Goal: Task Accomplishment & Management: Use online tool/utility

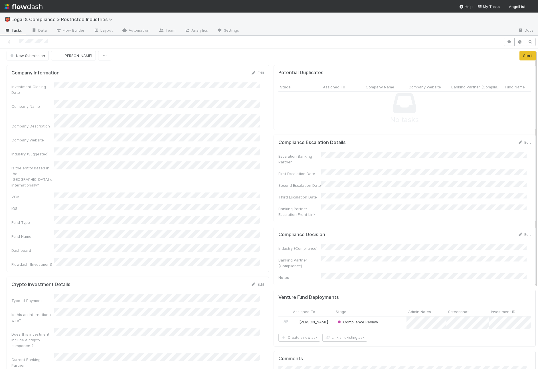
scroll to position [2, 0]
click at [520, 53] on button "Start" at bounding box center [528, 56] width 16 height 10
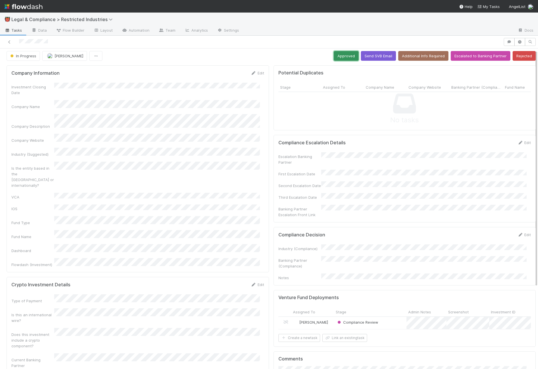
click at [338, 57] on button "Approved" at bounding box center [346, 56] width 25 height 10
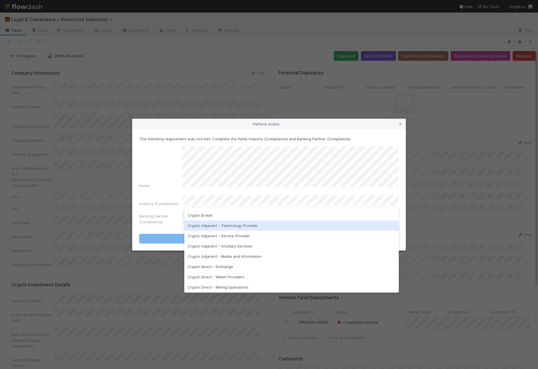
scroll to position [8, 0]
click at [261, 226] on div "Crypto Adjacent - Technology Provider" at bounding box center [291, 226] width 215 height 10
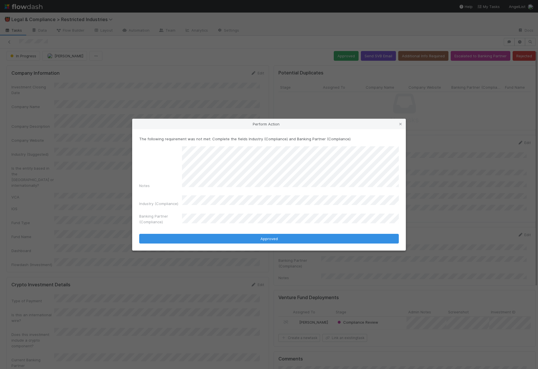
click at [271, 224] on form "The following requirement was not met: Complete the fields Industry (Compliance…" at bounding box center [269, 190] width 260 height 108
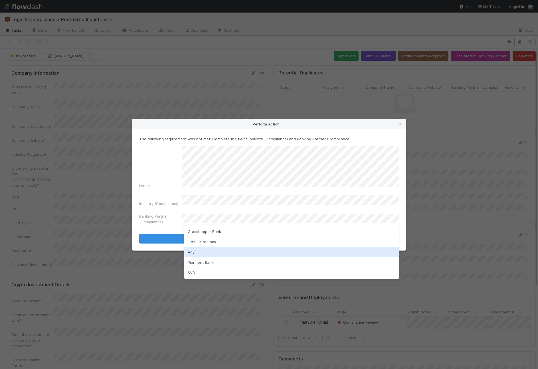
click at [251, 252] on div "Any" at bounding box center [291, 252] width 215 height 10
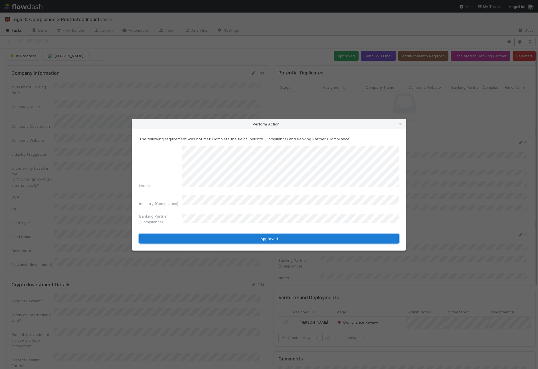
click at [258, 237] on button "Approved" at bounding box center [269, 239] width 260 height 10
